Goal: Information Seeking & Learning: Stay updated

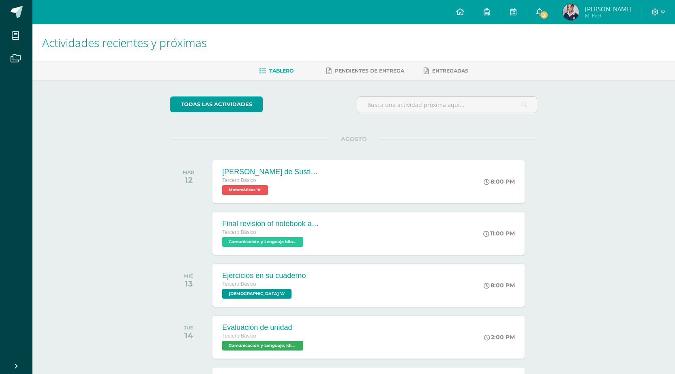
click at [546, 13] on span "3" at bounding box center [544, 15] width 9 height 9
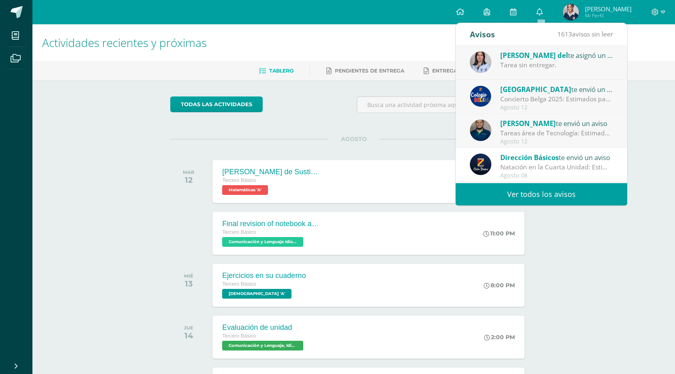
click at [535, 66] on div "Tarea sin entregar." at bounding box center [556, 64] width 113 height 9
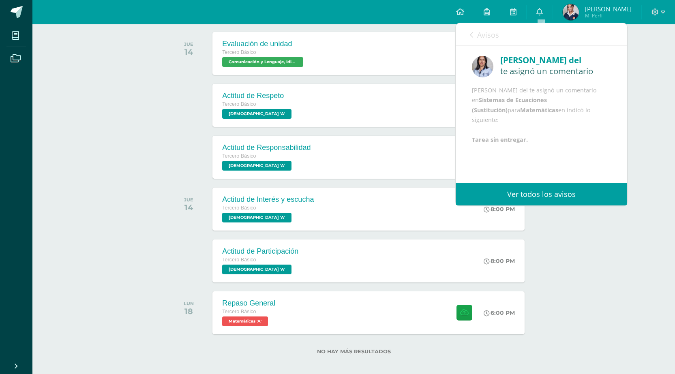
scroll to position [122, 0]
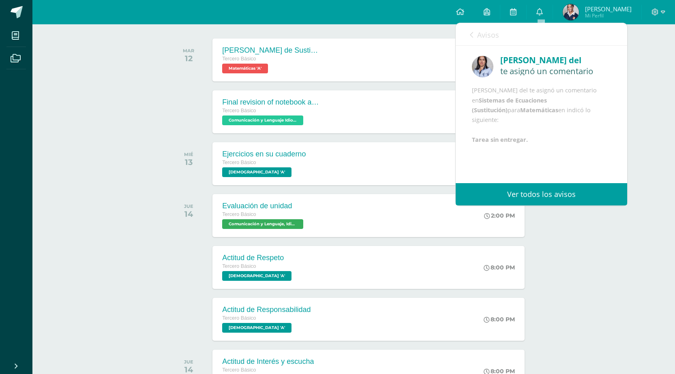
click at [653, 151] on div "Actividades recientes y próximas Tablero Pendientes de entrega Entregadas todas…" at bounding box center [353, 223] width 643 height 640
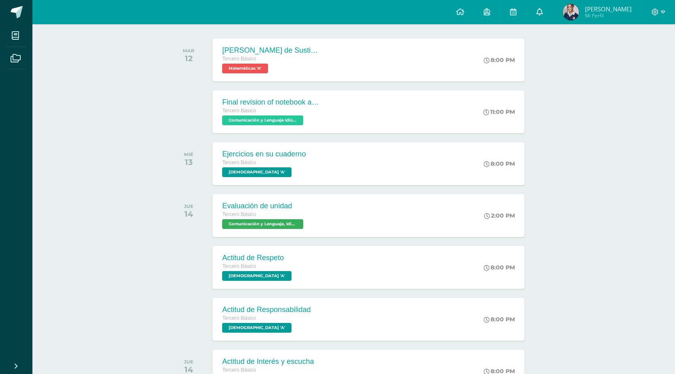
click at [540, 13] on icon at bounding box center [540, 11] width 6 height 7
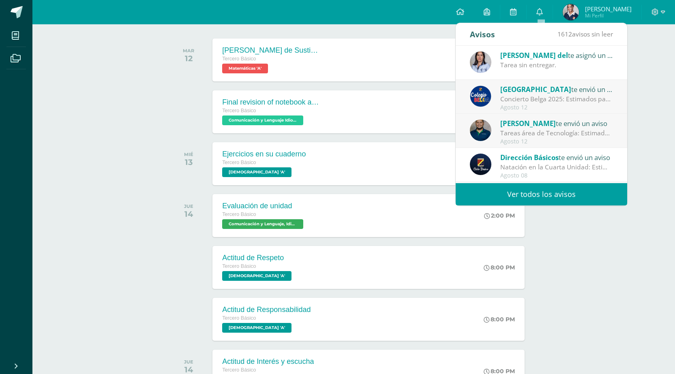
click at [539, 102] on div "Concierto Belga 2025: Estimados padres y madres de familia: Les saludamos cordi…" at bounding box center [556, 98] width 113 height 9
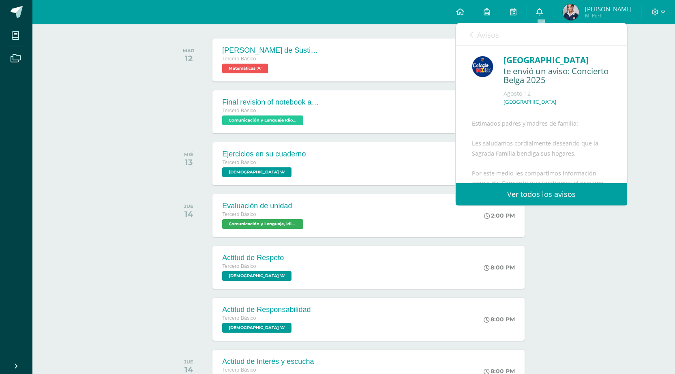
click at [543, 9] on icon at bounding box center [540, 11] width 6 height 7
click at [476, 30] on link "Avisos" at bounding box center [484, 34] width 29 height 23
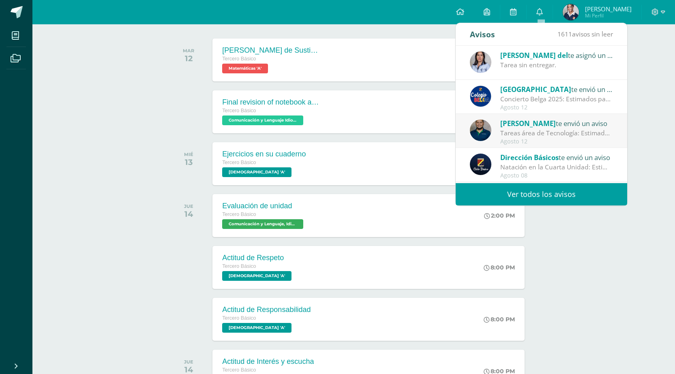
click at [541, 129] on div "Tareas área de Tecnología: Estimados padres de familia: Reciban un cordial salu…" at bounding box center [556, 133] width 113 height 9
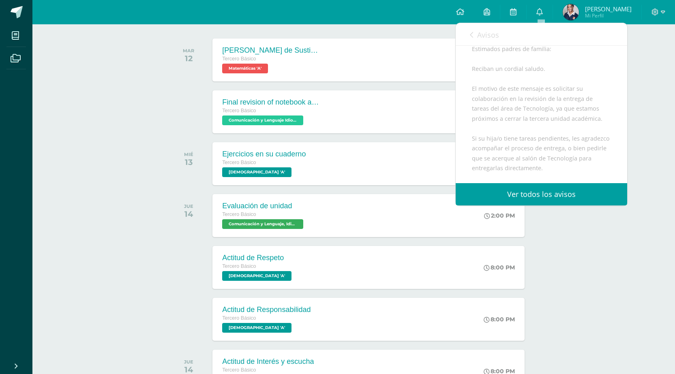
scroll to position [81, 0]
click at [487, 37] on span "Avisos" at bounding box center [488, 35] width 22 height 10
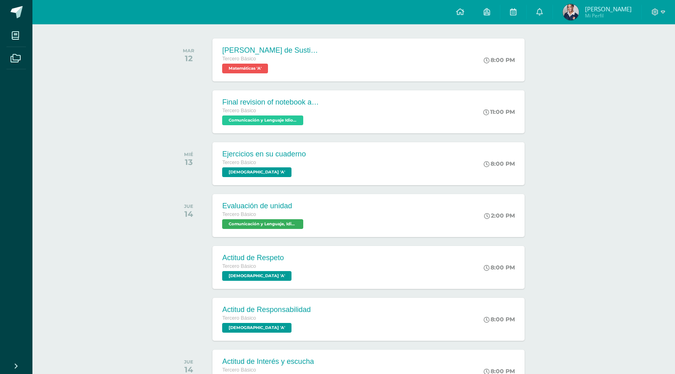
click at [661, 82] on div "Actividades recientes y próximas Tablero Pendientes de entrega Entregadas todas…" at bounding box center [353, 223] width 643 height 640
